Goal: Task Accomplishment & Management: Manage account settings

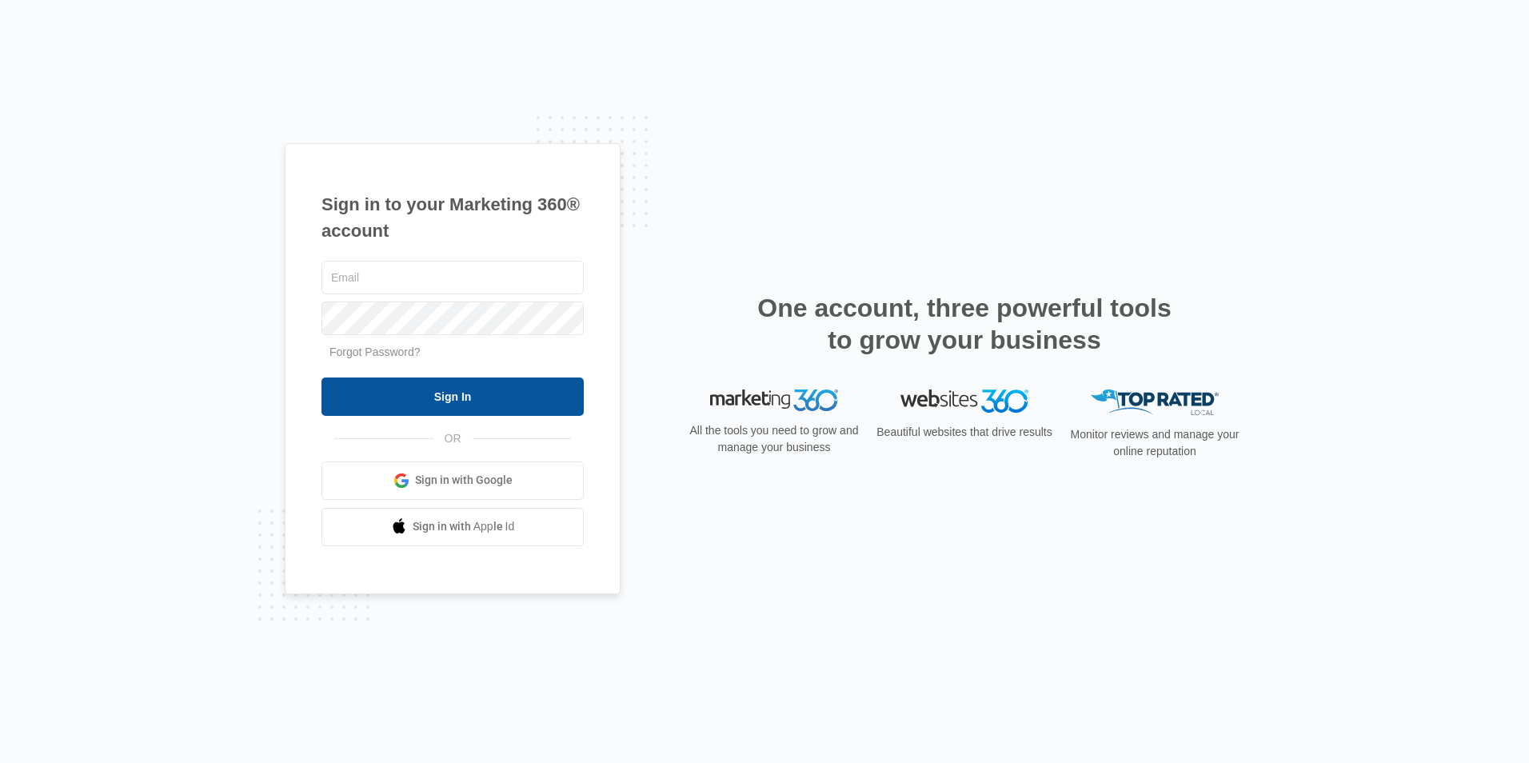
type input "[EMAIL_ADDRESS][DOMAIN_NAME]"
click at [445, 396] on input "Sign In" at bounding box center [452, 396] width 262 height 38
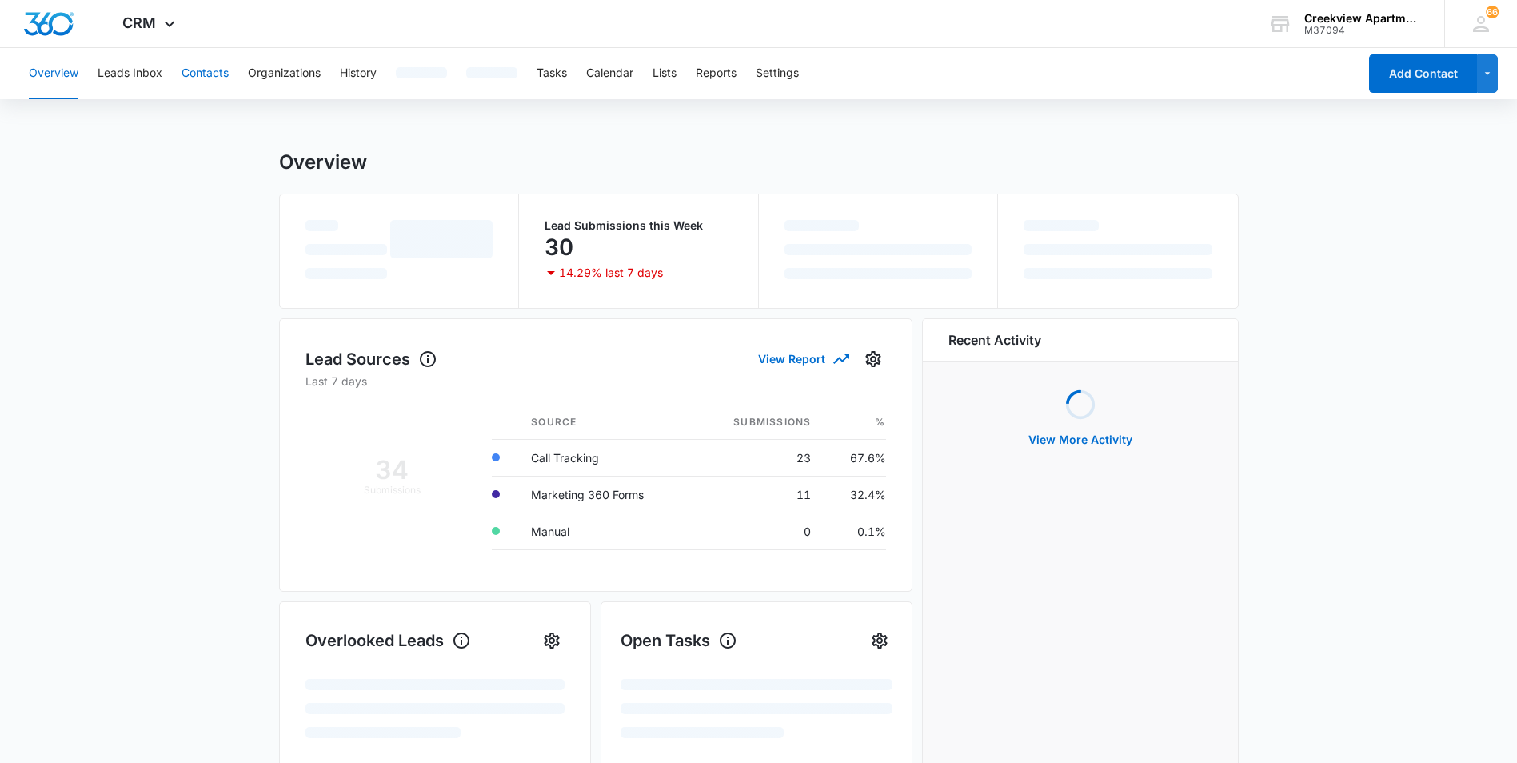
click at [225, 78] on button "Contacts" at bounding box center [205, 73] width 47 height 51
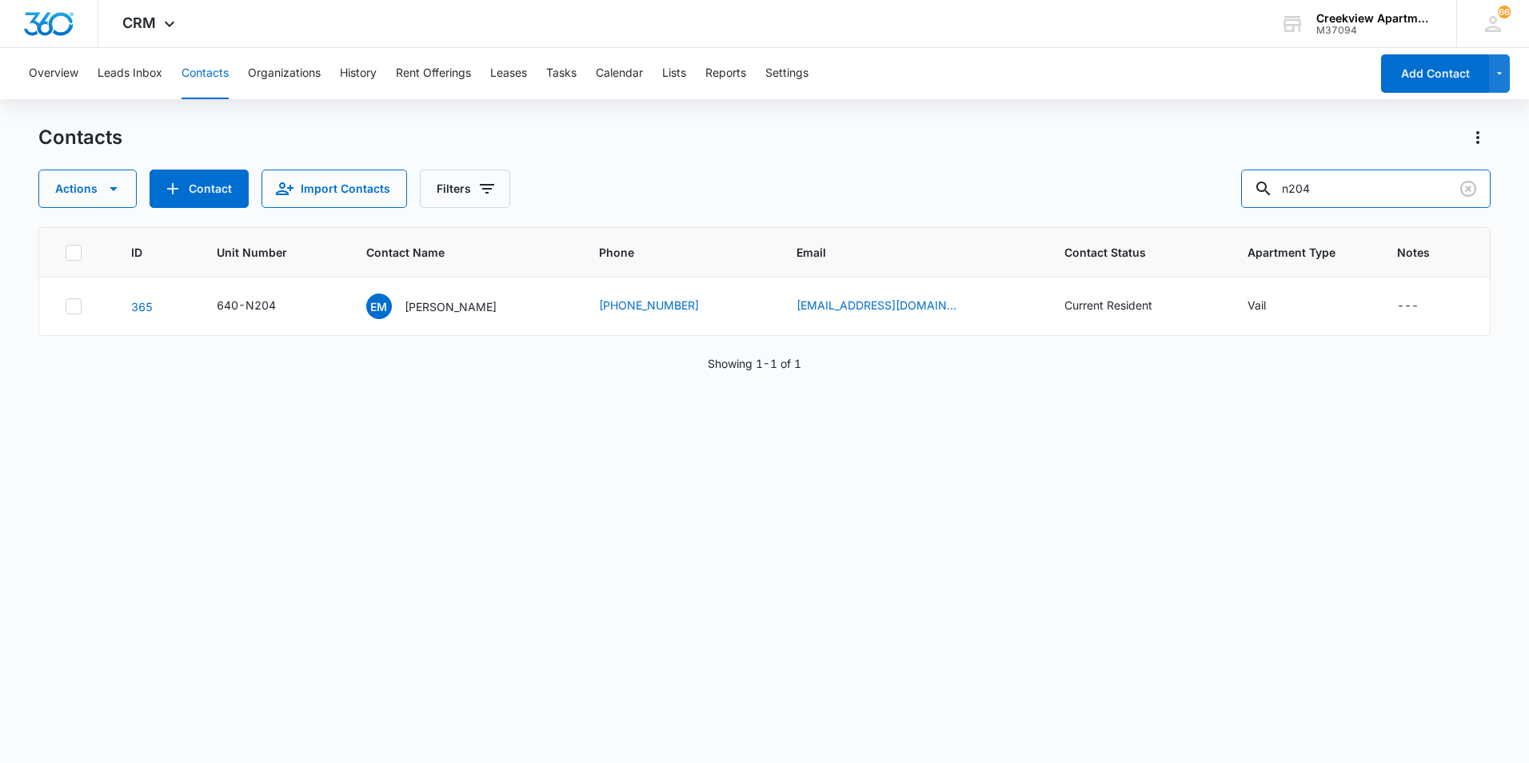
drag, startPoint x: 1333, startPoint y: 181, endPoint x: 1234, endPoint y: 196, distance: 100.3
click at [1234, 196] on div "Actions Contact Import Contacts Filters n204" at bounding box center [764, 189] width 1452 height 38
type input "O300"
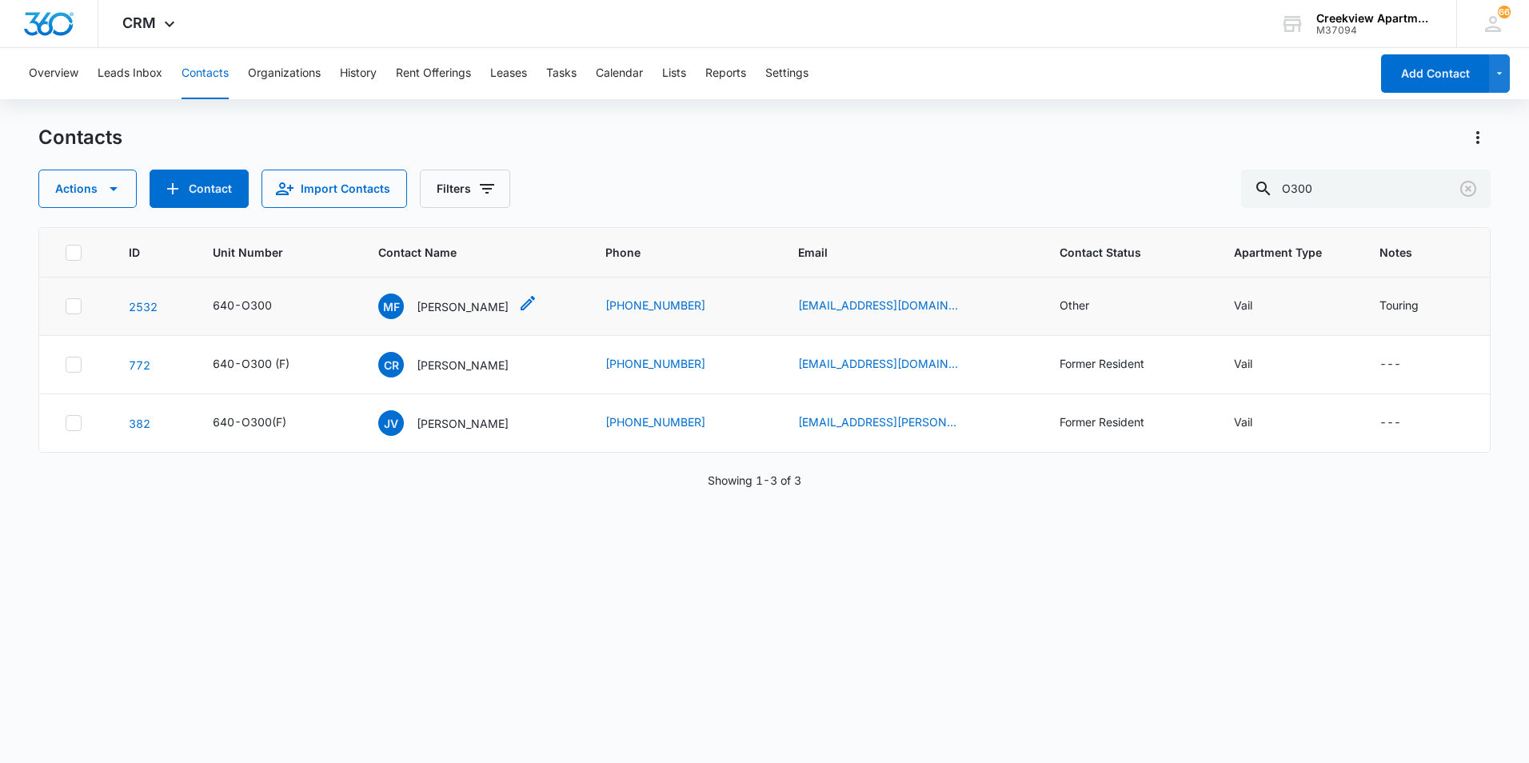
click at [461, 313] on p "[PERSON_NAME]" at bounding box center [463, 306] width 92 height 17
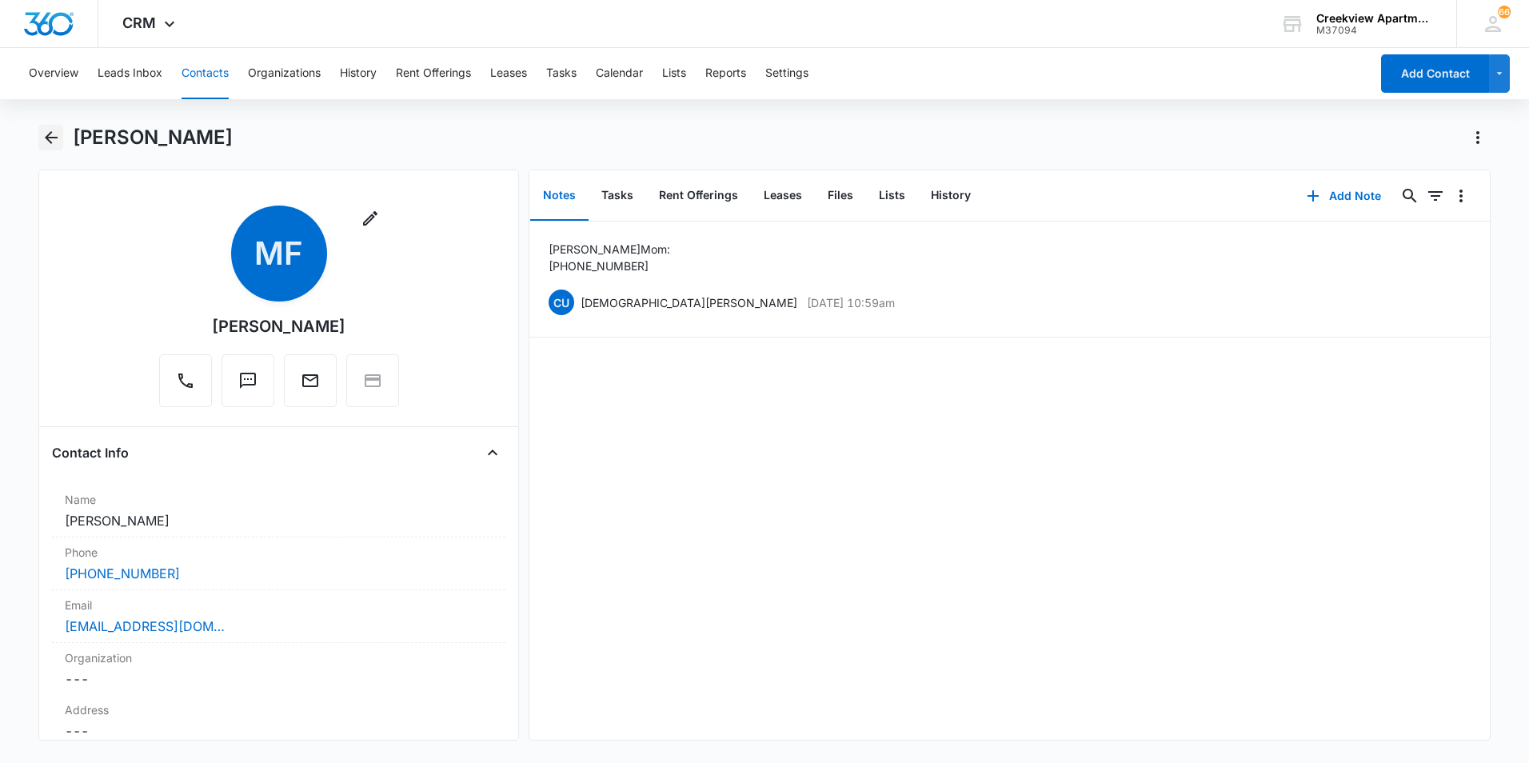
click at [50, 137] on icon "Back" at bounding box center [51, 137] width 13 height 13
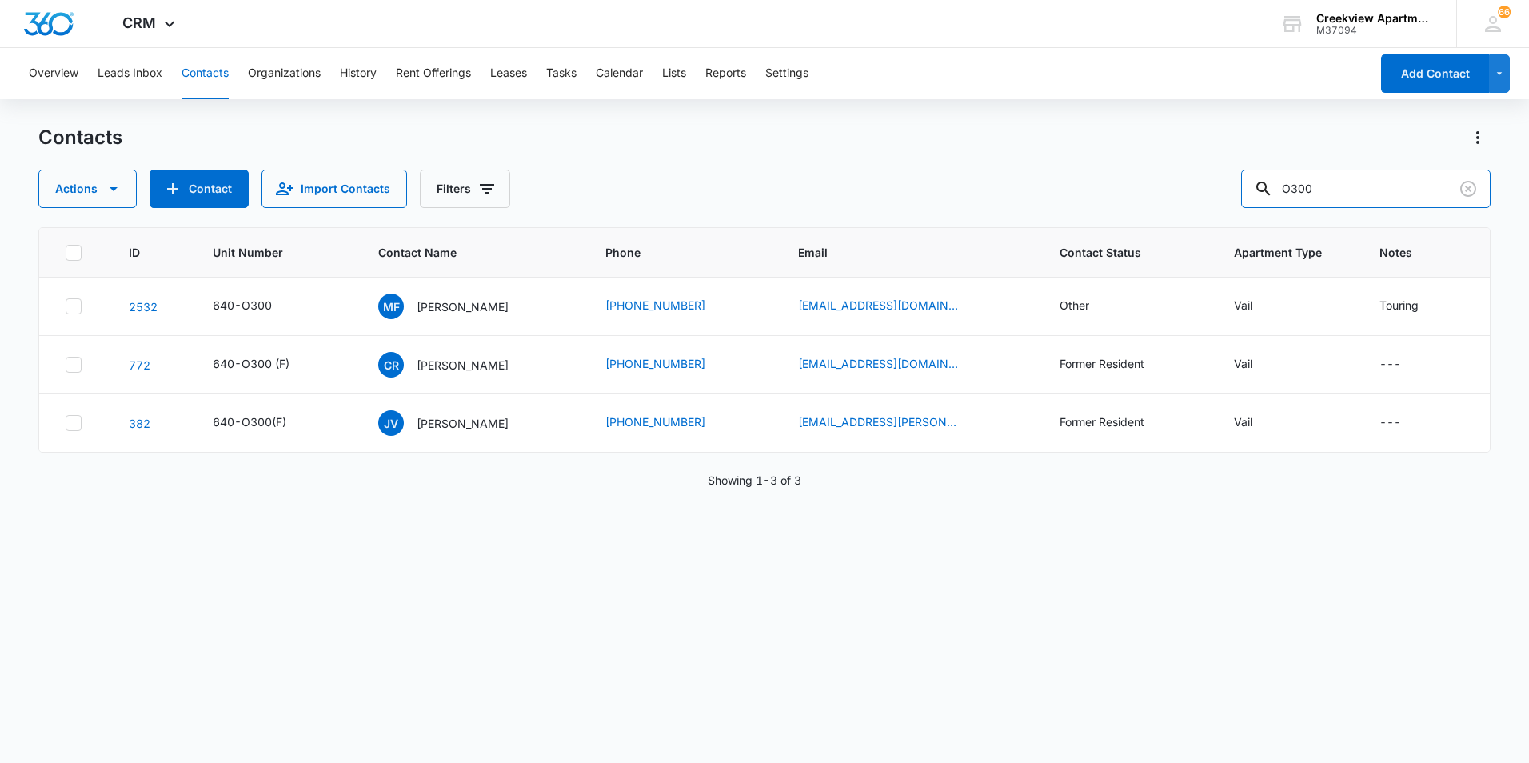
drag, startPoint x: 1107, startPoint y: 154, endPoint x: 1079, endPoint y: 154, distance: 28.8
click at [1079, 154] on div "Contacts Actions Contact Import Contacts Filters O300" at bounding box center [764, 166] width 1452 height 83
type input "abrah"
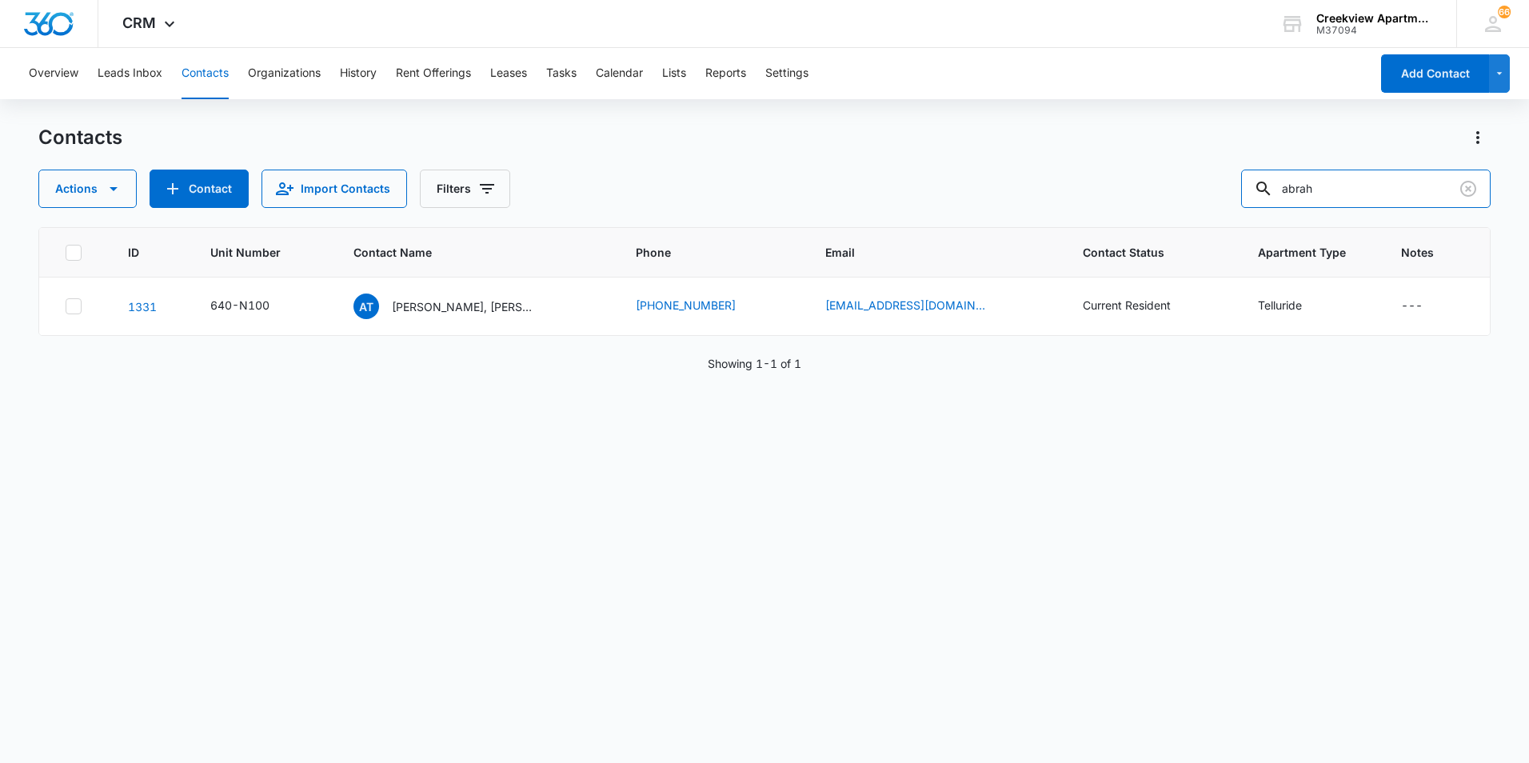
drag, startPoint x: 1281, startPoint y: 186, endPoint x: 1240, endPoint y: 186, distance: 40.8
click at [1240, 186] on div "Actions Contact Import Contacts Filters abrah" at bounding box center [764, 189] width 1452 height 38
click at [1389, 83] on button "Add Contact" at bounding box center [1435, 73] width 108 height 38
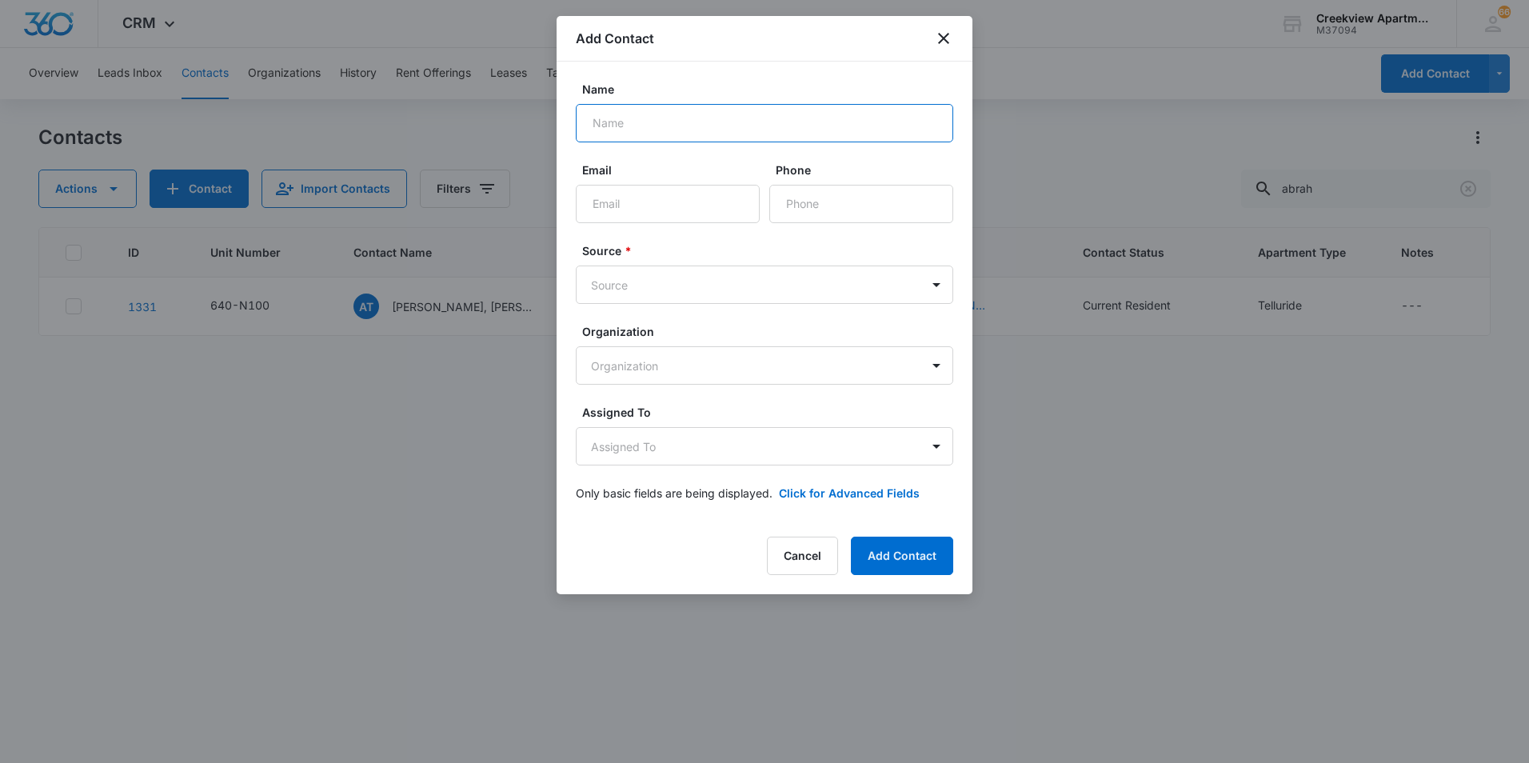
click at [623, 125] on input "Name" at bounding box center [764, 123] width 377 height 38
type input "[PERSON_NAME]"
type input "[EMAIL_ADDRESS][DOMAIN_NAME]"
type input "[PHONE_NUMBER]"
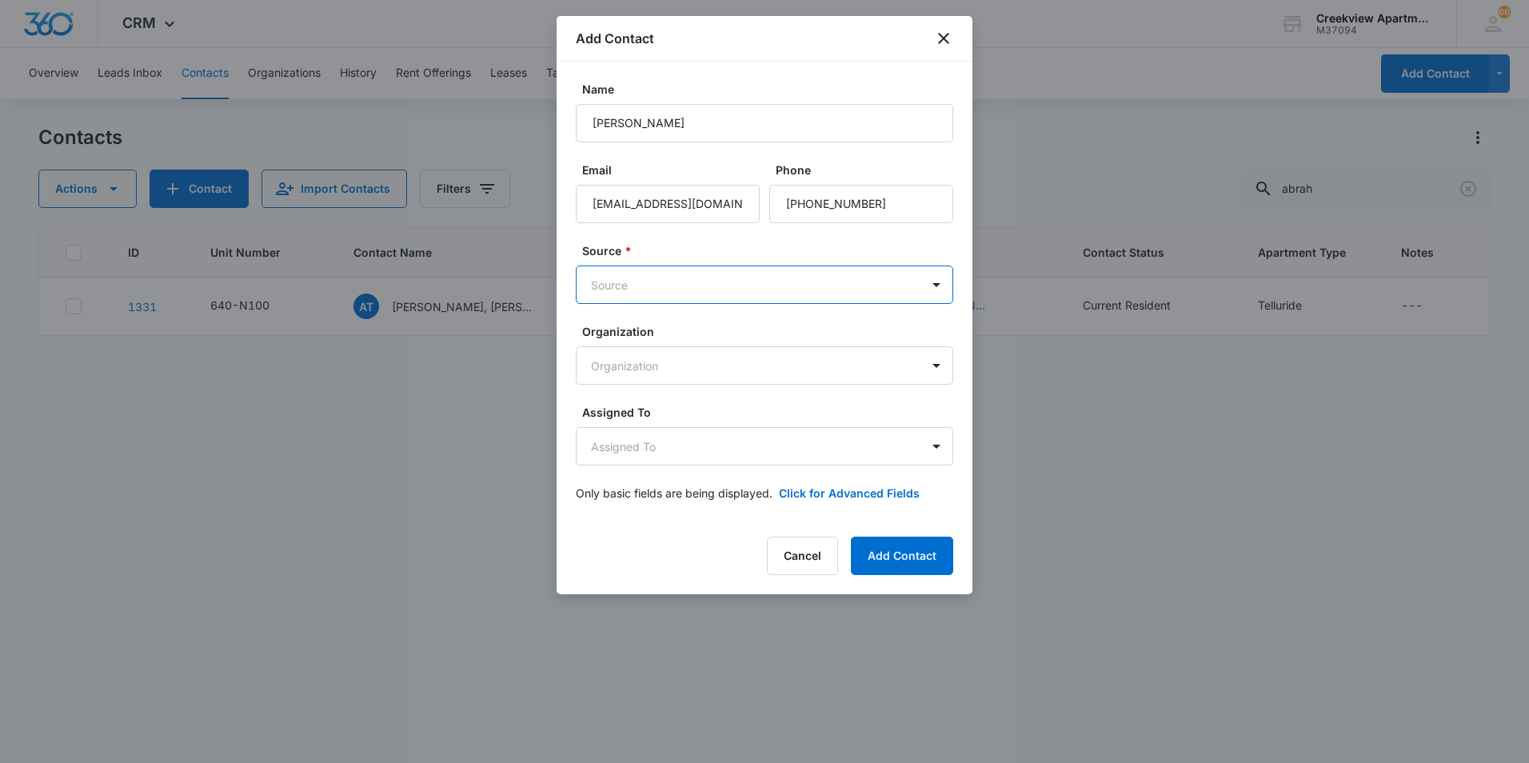
click at [652, 282] on body "CRM Apps Reputation Websites Forms CRM Email Social Content Files Brand Creekvi…" at bounding box center [764, 381] width 1529 height 763
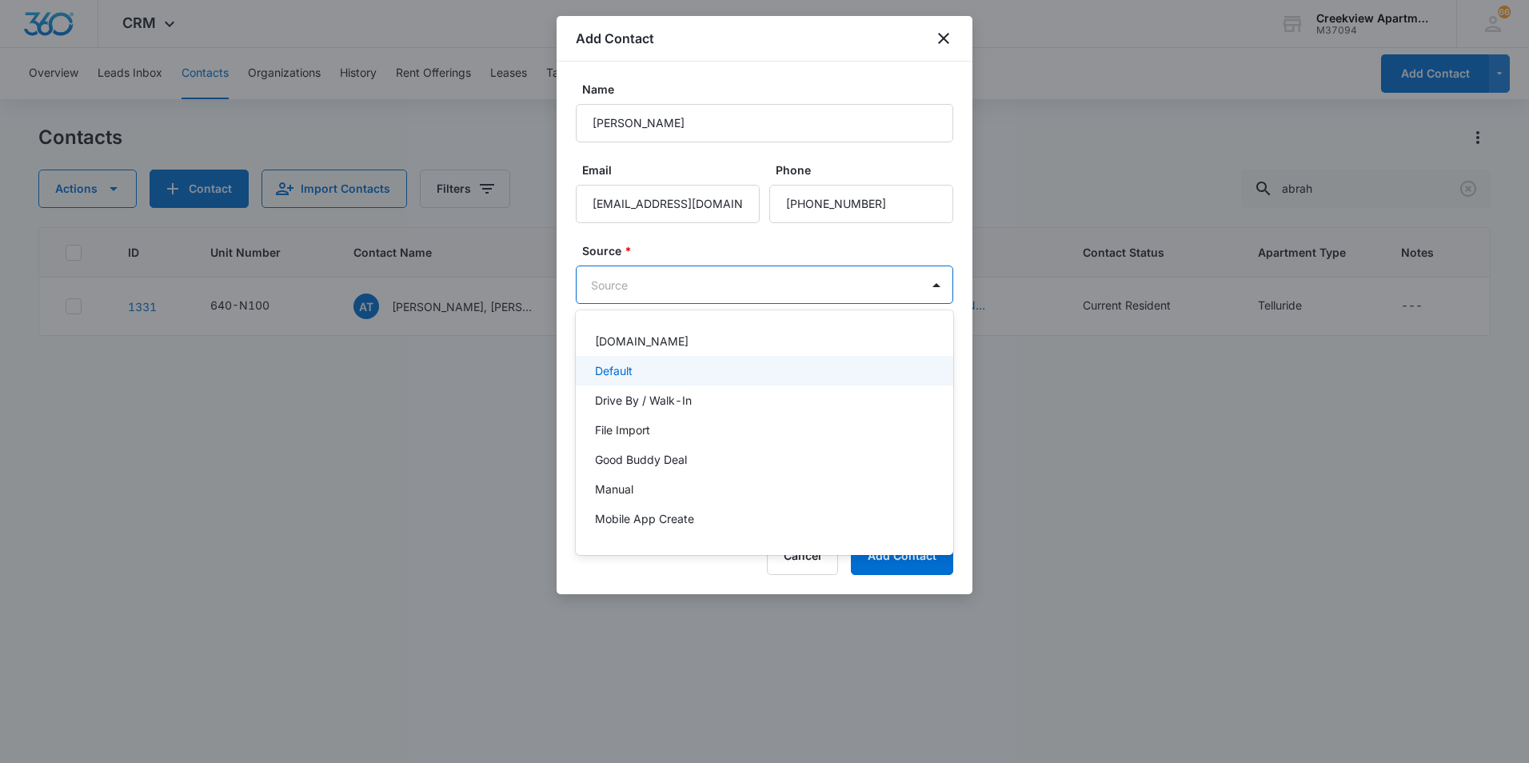
click at [604, 369] on p "Default" at bounding box center [614, 370] width 38 height 17
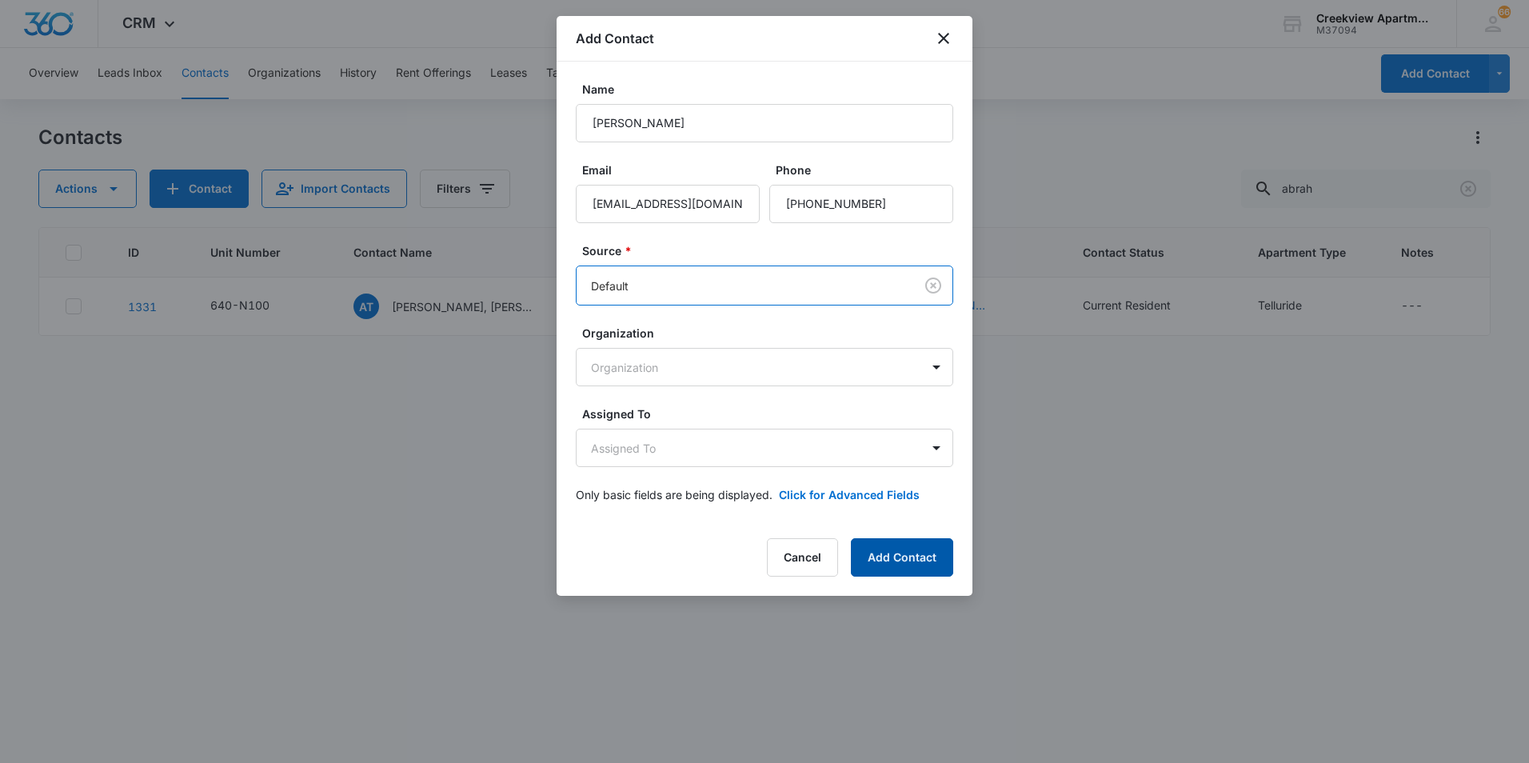
click at [939, 560] on button "Add Contact" at bounding box center [902, 557] width 102 height 38
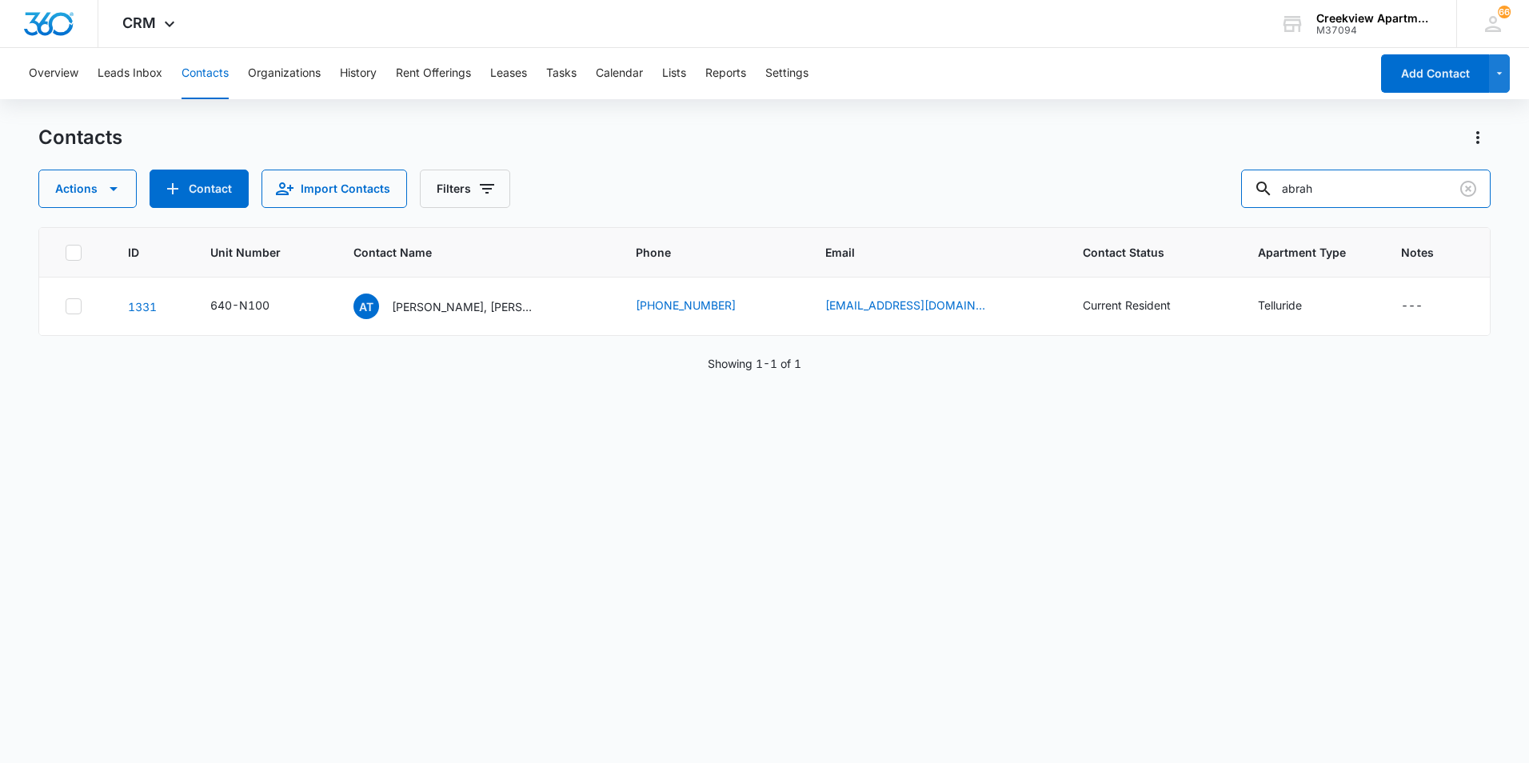
drag, startPoint x: 1366, startPoint y: 197, endPoint x: 1192, endPoint y: 167, distance: 176.0
click at [1192, 167] on div "Contacts Actions Contact Import Contacts Filters abrah" at bounding box center [764, 166] width 1452 height 83
type input "[PERSON_NAME]"
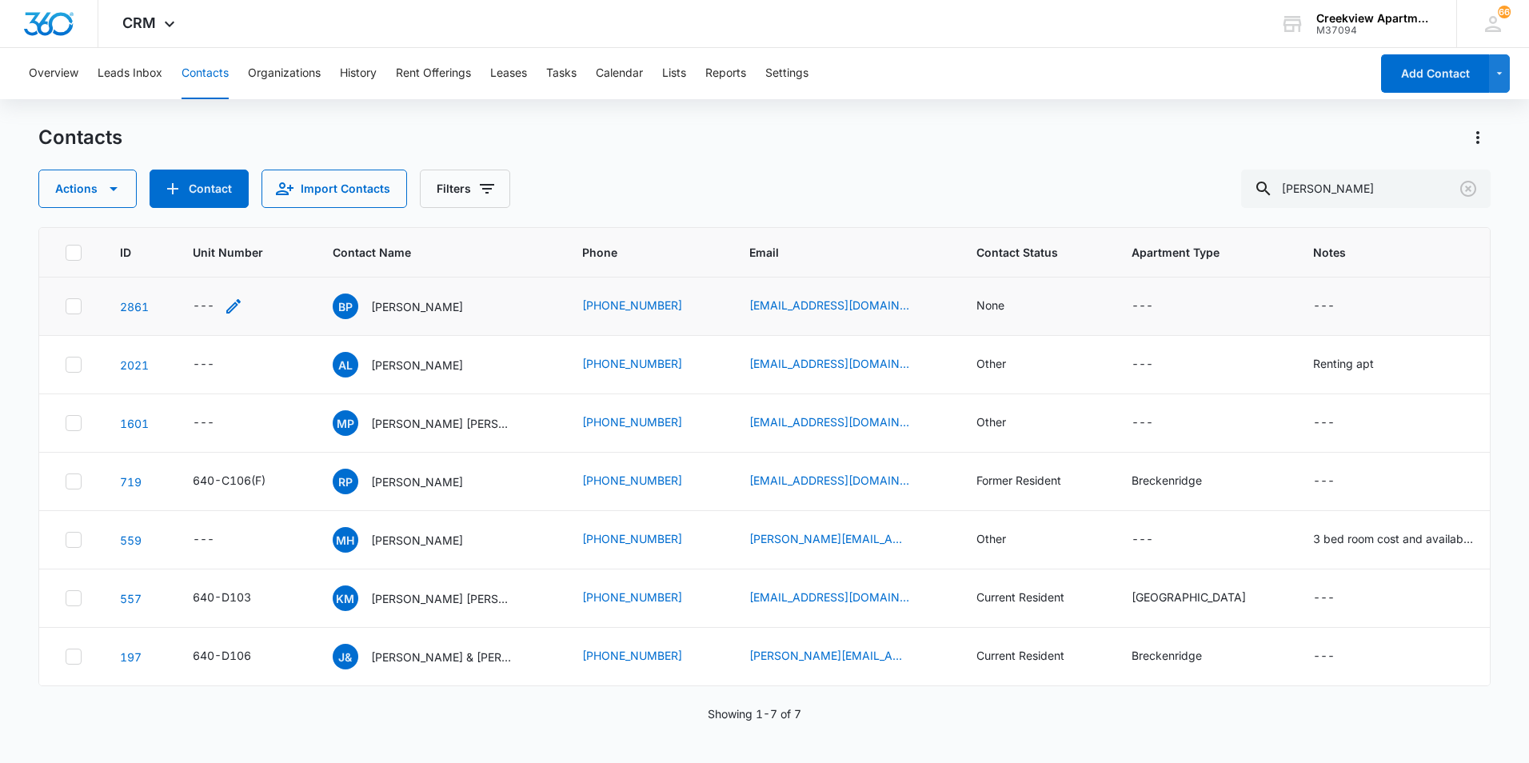
click at [200, 305] on div "---" at bounding box center [204, 306] width 22 height 19
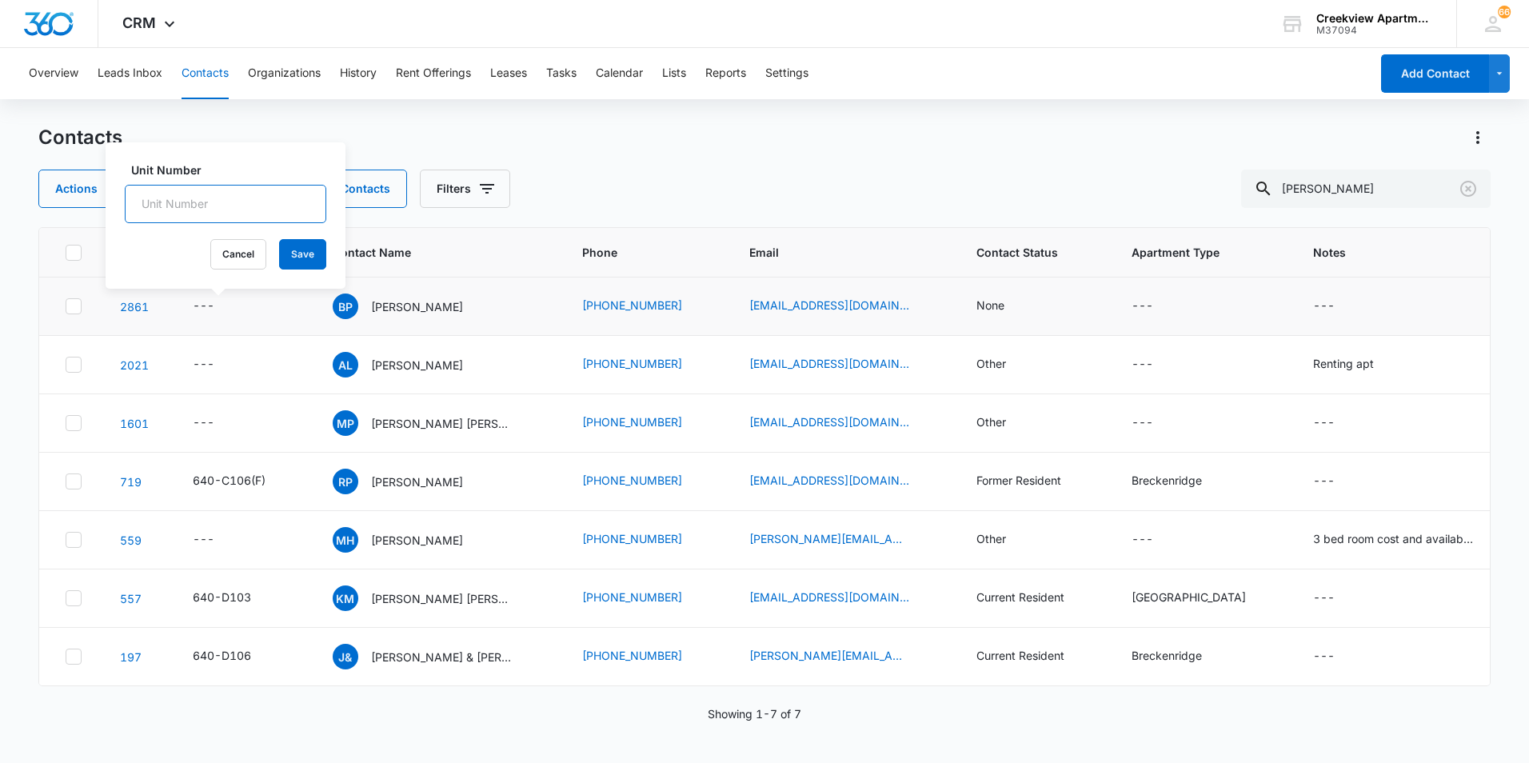
click at [213, 193] on input "Unit Number" at bounding box center [225, 204] width 201 height 38
type input "640-K305"
click at [288, 250] on button "Save" at bounding box center [302, 254] width 47 height 30
